Goal: Task Accomplishment & Management: Manage account settings

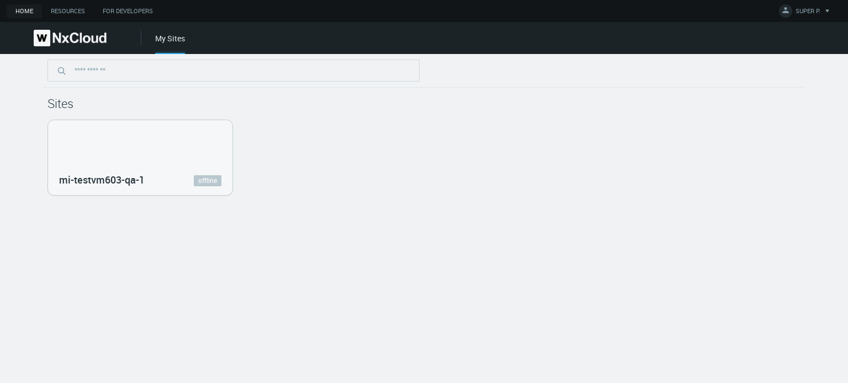
click at [570, 81] on div at bounding box center [423, 71] width 761 height 34
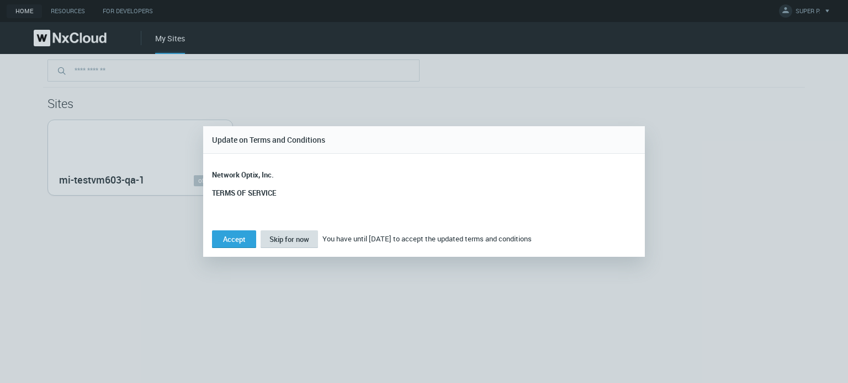
click at [302, 236] on span "Skip for now" at bounding box center [289, 240] width 40 height 10
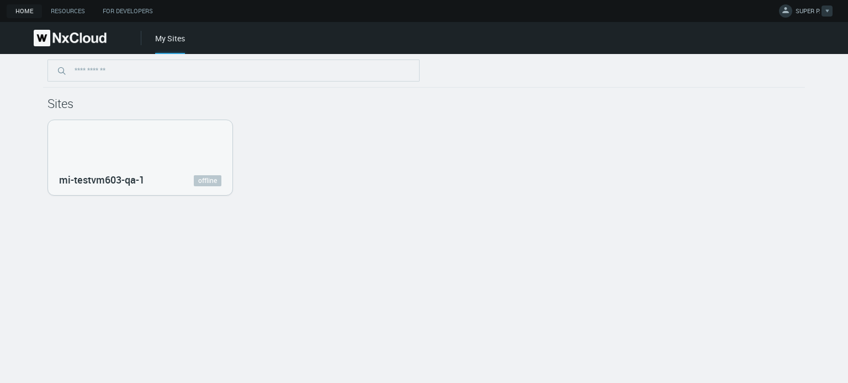
click at [812, 10] on span "SUPER P." at bounding box center [807, 13] width 25 height 13
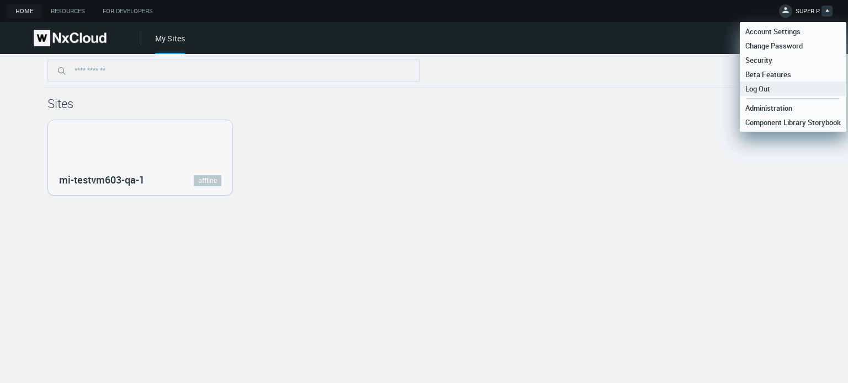
click at [764, 89] on span "Log Out" at bounding box center [757, 89] width 36 height 10
